Goal: Task Accomplishment & Management: Manage account settings

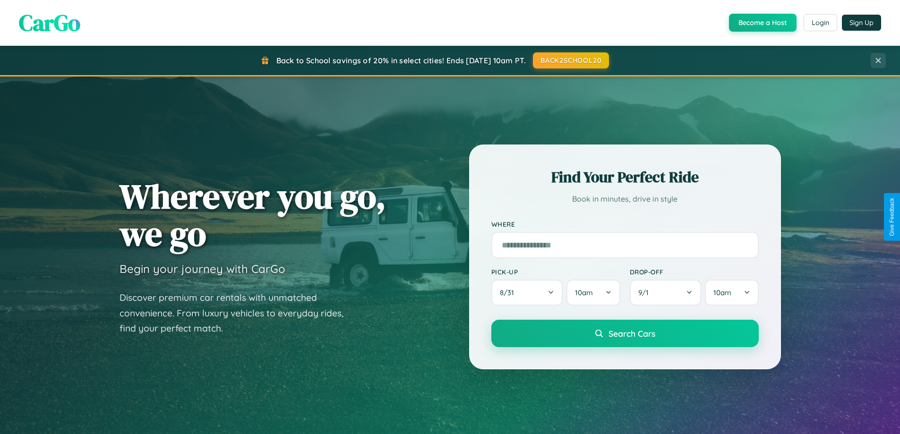
scroll to position [650, 0]
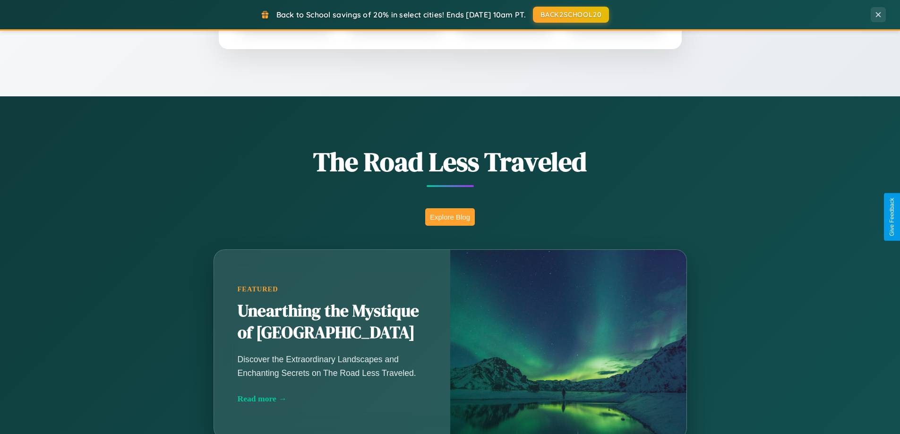
click at [450, 217] on button "Explore Blog" at bounding box center [450, 216] width 50 height 17
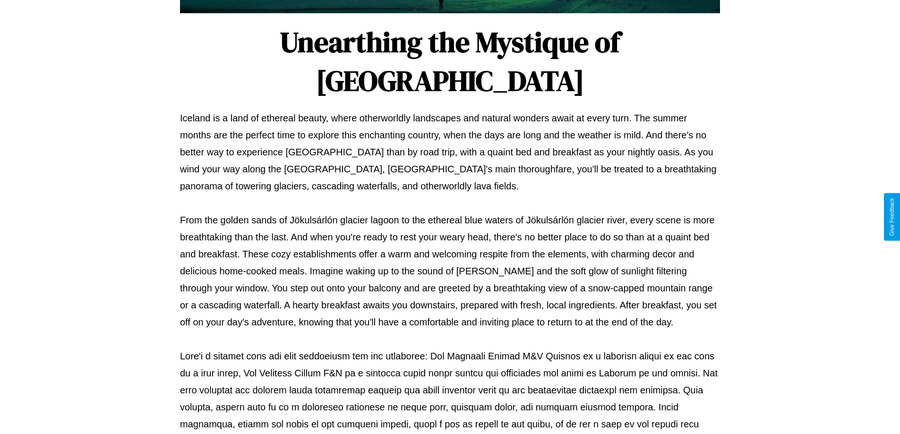
scroll to position [306, 0]
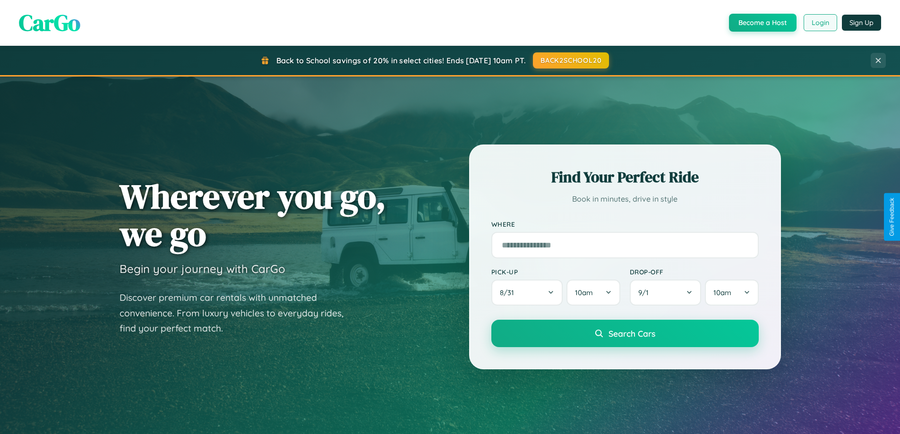
click at [820, 23] on button "Login" at bounding box center [821, 22] width 34 height 17
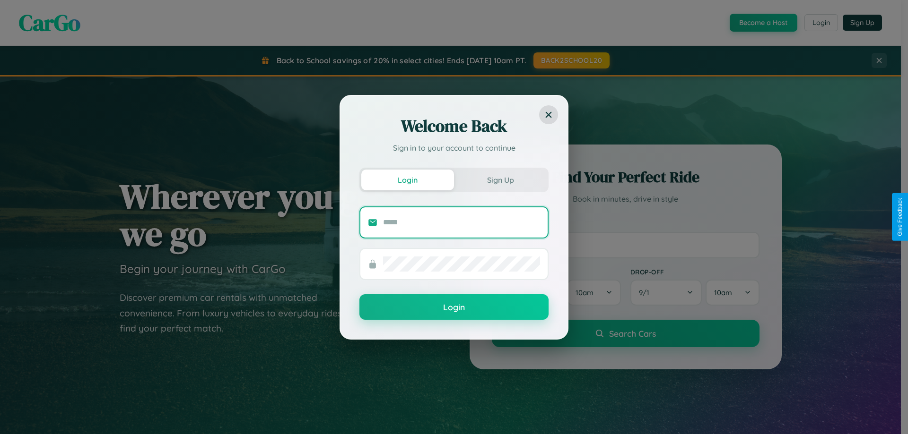
click at [461, 222] on input "text" at bounding box center [461, 222] width 157 height 15
type input "**********"
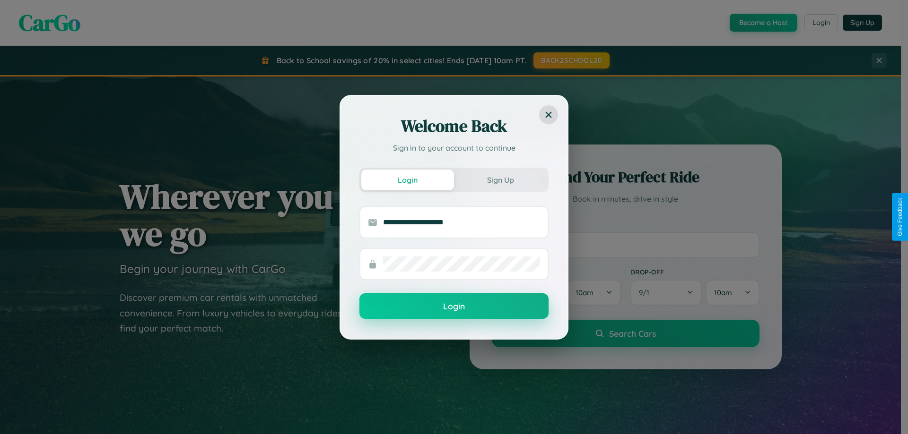
click at [454, 307] on button "Login" at bounding box center [453, 307] width 189 height 26
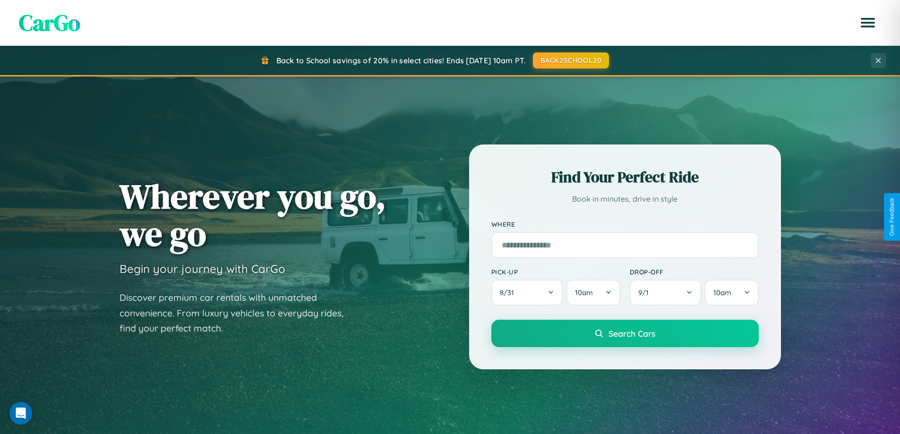
scroll to position [407, 0]
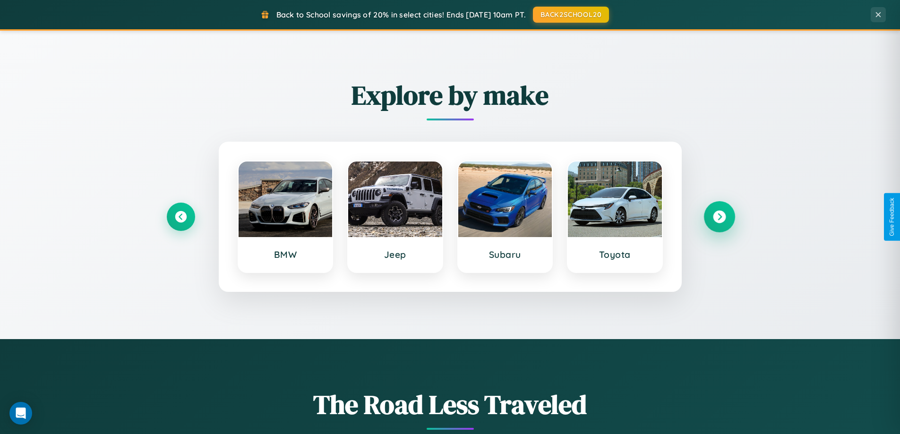
click at [719, 217] on icon at bounding box center [719, 217] width 13 height 13
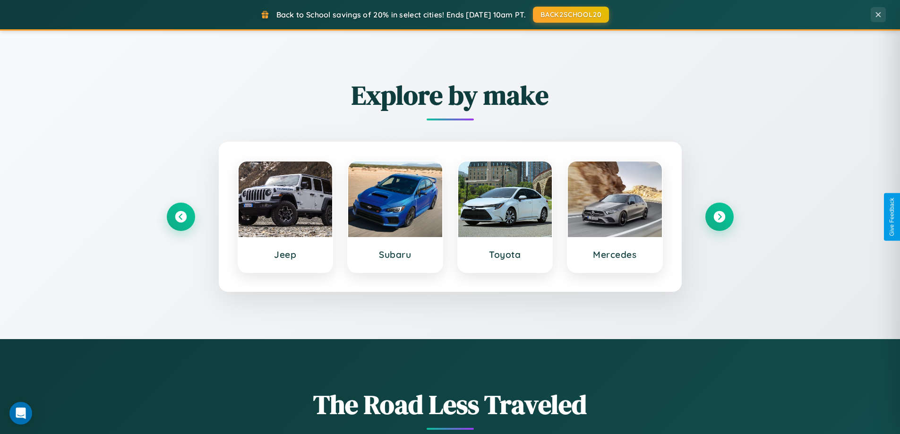
scroll to position [0, 0]
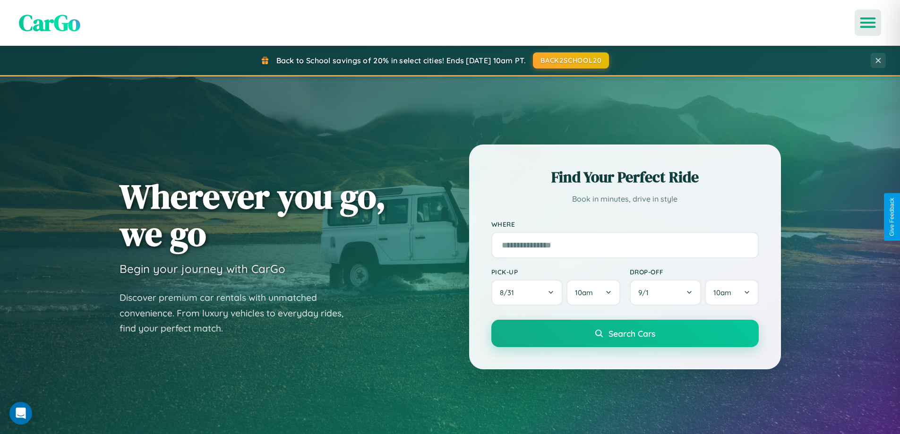
click at [868, 23] on icon "Open menu" at bounding box center [869, 22] width 14 height 9
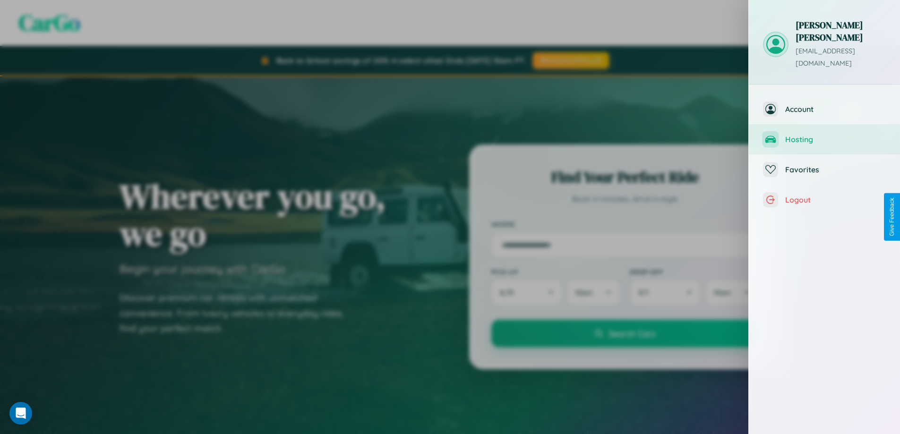
click at [825, 135] on span "Hosting" at bounding box center [836, 139] width 101 height 9
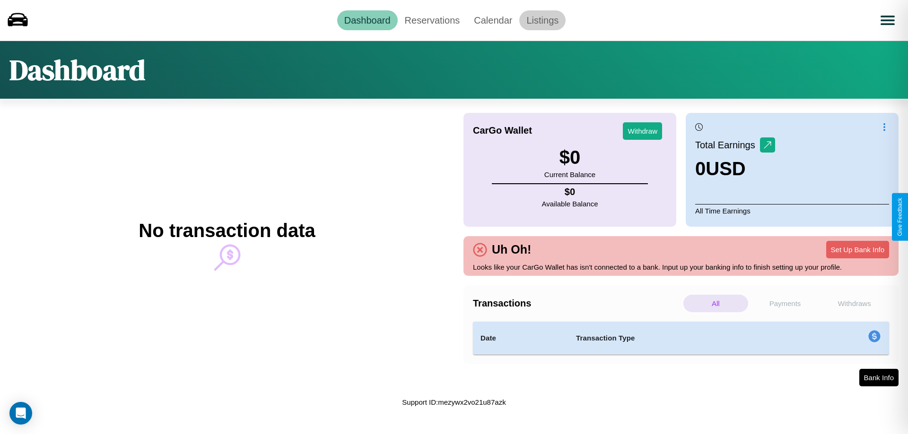
click at [542, 20] on link "Listings" at bounding box center [542, 20] width 46 height 20
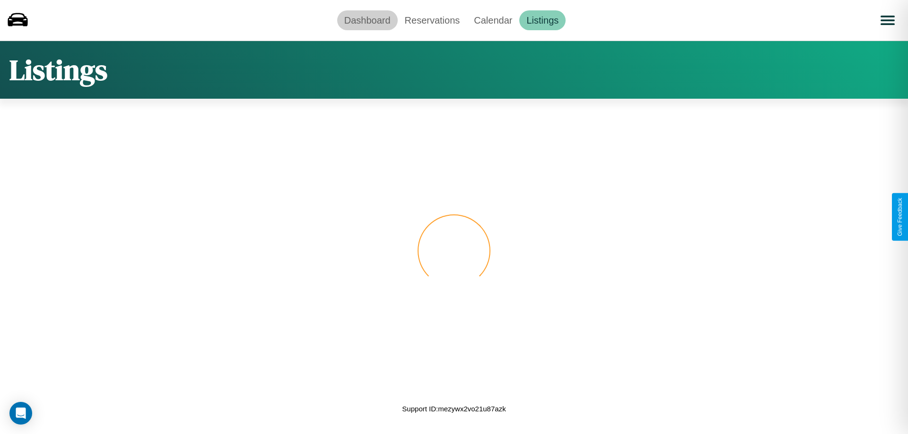
click at [367, 20] on link "Dashboard" at bounding box center [367, 20] width 61 height 20
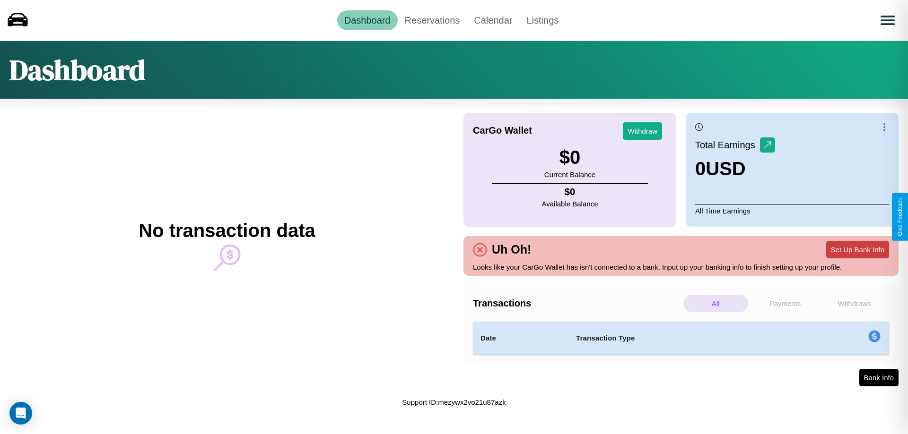
click at [857, 250] on button "Set Up Bank Info" at bounding box center [857, 249] width 63 height 17
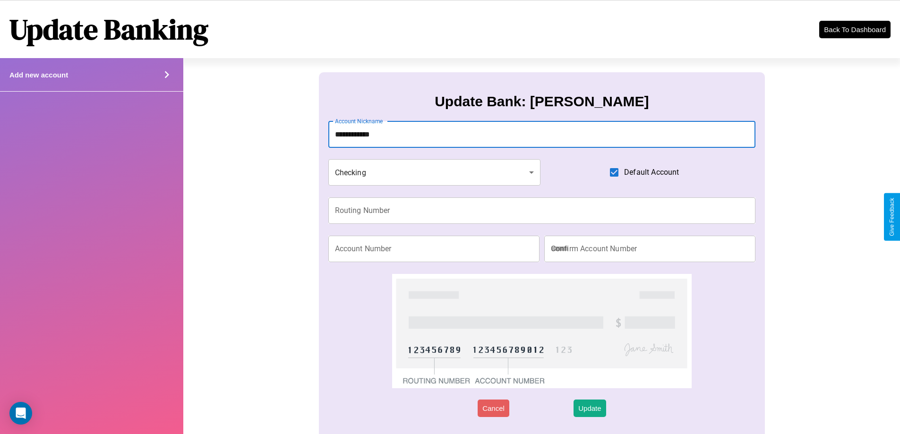
type input "**********"
